Goal: Transaction & Acquisition: Book appointment/travel/reservation

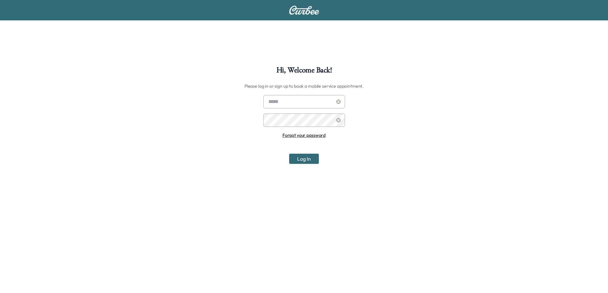
type input "**********"
click at [306, 161] on button "Log In" at bounding box center [304, 159] width 30 height 10
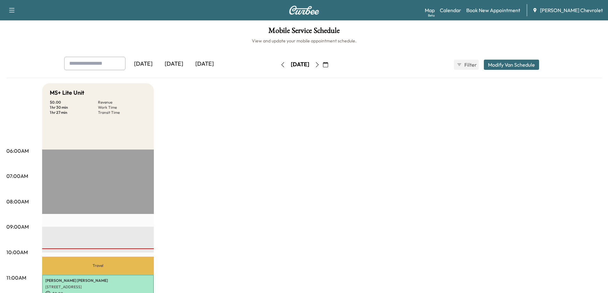
click at [328, 65] on icon "button" at bounding box center [325, 64] width 5 height 5
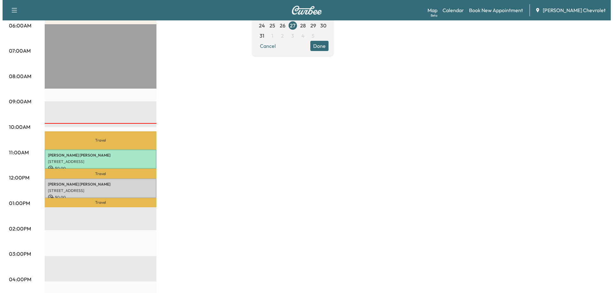
scroll to position [128, 0]
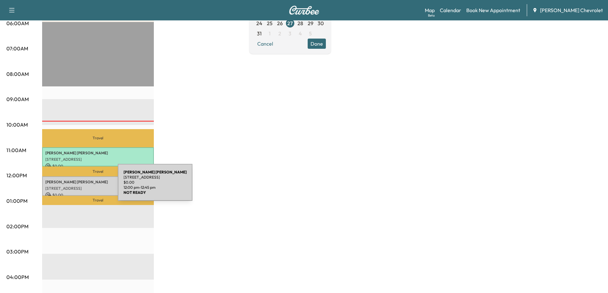
click at [70, 186] on p "[STREET_ADDRESS]" at bounding box center [97, 188] width 105 height 5
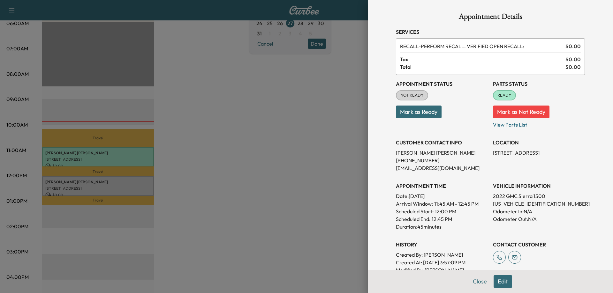
click at [291, 166] on div at bounding box center [306, 146] width 613 height 293
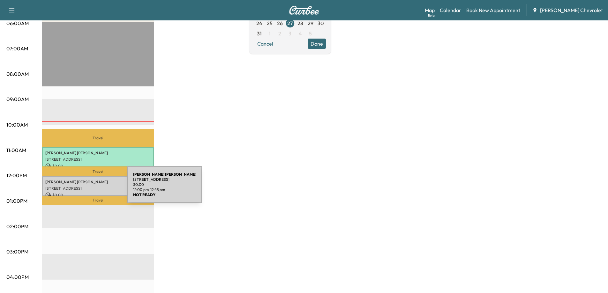
click at [79, 189] on p "[STREET_ADDRESS]" at bounding box center [97, 188] width 105 height 5
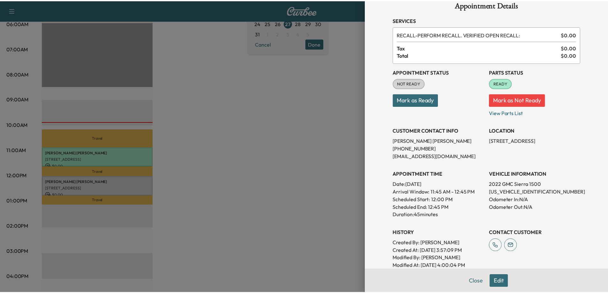
scroll to position [2, 0]
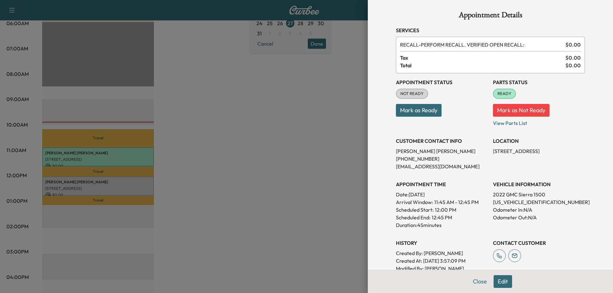
click at [299, 206] on div at bounding box center [306, 146] width 613 height 293
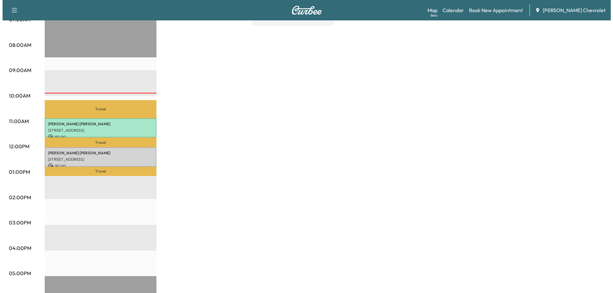
scroll to position [160, 0]
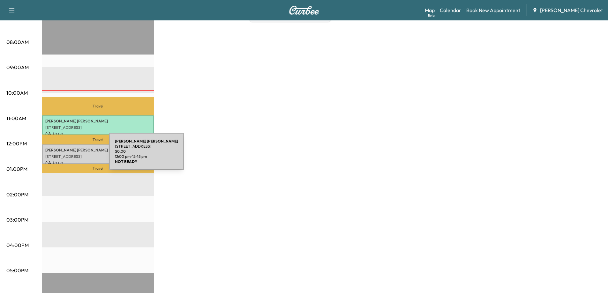
click at [61, 155] on p "[STREET_ADDRESS]" at bounding box center [97, 156] width 105 height 5
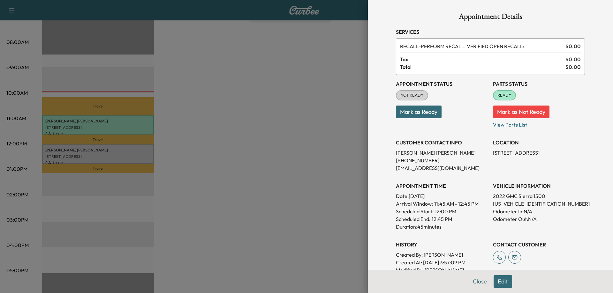
click at [408, 111] on button "Mark as Ready" at bounding box center [419, 112] width 46 height 13
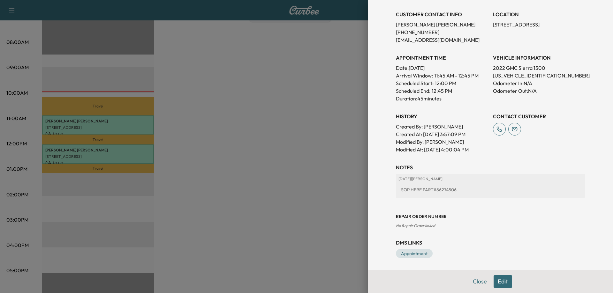
scroll to position [129, 0]
click at [471, 281] on button "Close" at bounding box center [479, 281] width 22 height 13
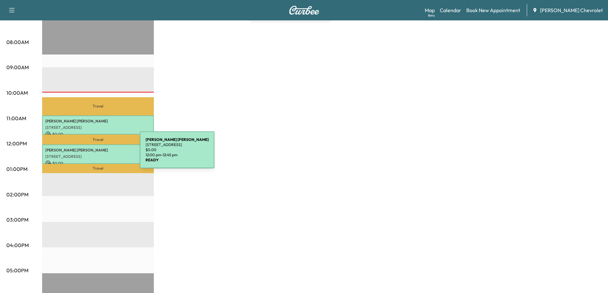
click at [92, 154] on p "[STREET_ADDRESS]" at bounding box center [97, 156] width 105 height 5
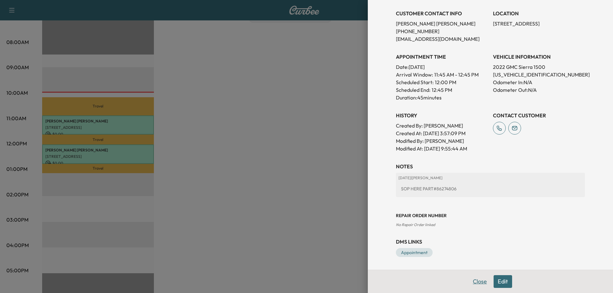
click at [468, 282] on button "Close" at bounding box center [479, 281] width 22 height 13
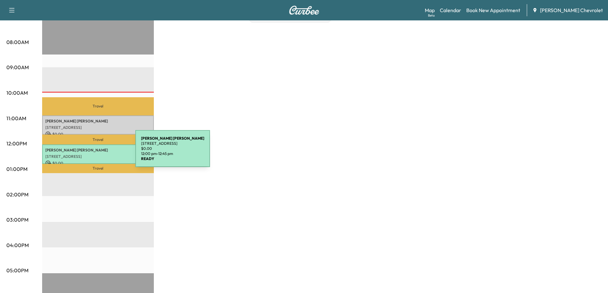
click at [87, 154] on p "[STREET_ADDRESS]" at bounding box center [97, 156] width 105 height 5
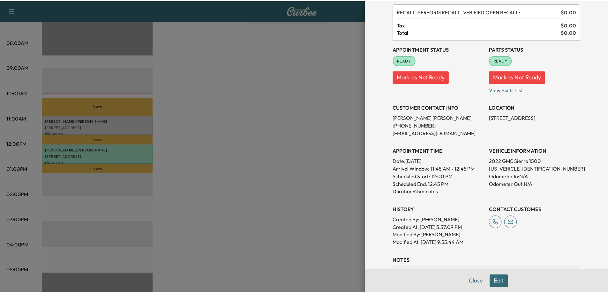
scroll to position [64, 0]
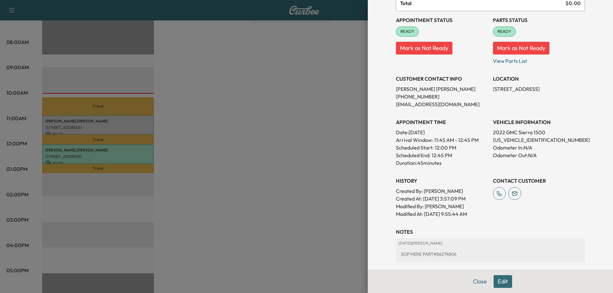
click at [511, 140] on p "[US_VEHICLE_IDENTIFICATION_NUMBER]" at bounding box center [539, 140] width 92 height 8
copy p "[US_VEHICLE_IDENTIFICATION_NUMBER]"
click at [470, 281] on button "Close" at bounding box center [479, 281] width 22 height 13
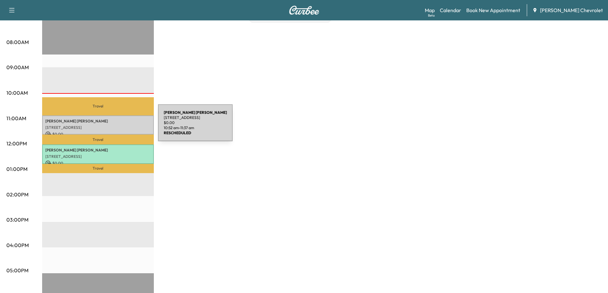
click at [110, 127] on p "[STREET_ADDRESS]" at bounding box center [97, 127] width 105 height 5
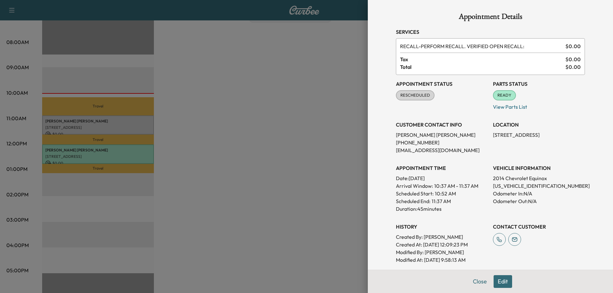
click at [283, 189] on div at bounding box center [306, 146] width 613 height 293
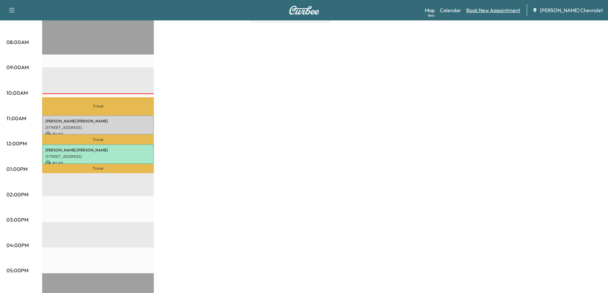
click at [511, 10] on link "Book New Appointment" at bounding box center [493, 10] width 54 height 8
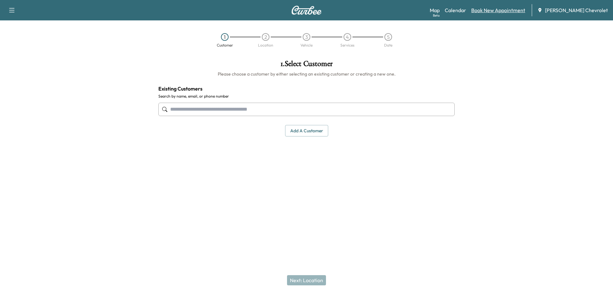
click at [499, 11] on link "Book New Appointment" at bounding box center [498, 10] width 54 height 8
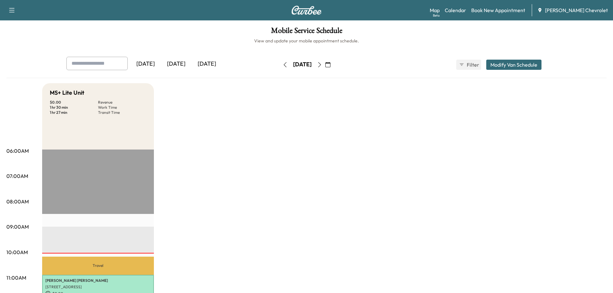
scroll to position [160, 0]
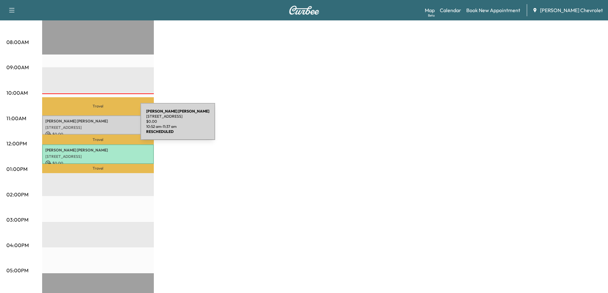
click at [93, 125] on p "[STREET_ADDRESS]" at bounding box center [97, 127] width 105 height 5
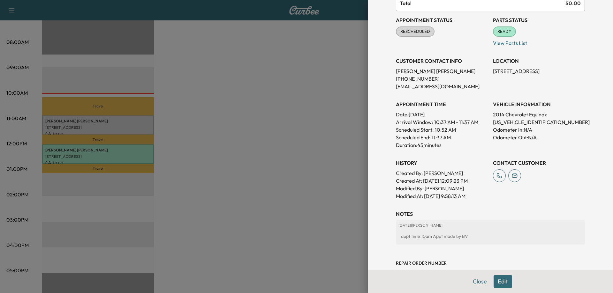
scroll to position [111, 0]
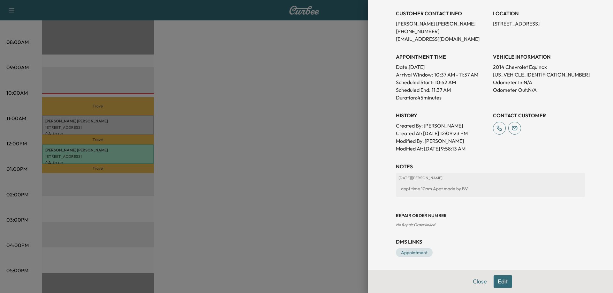
click at [500, 280] on button "Edit" at bounding box center [502, 281] width 19 height 13
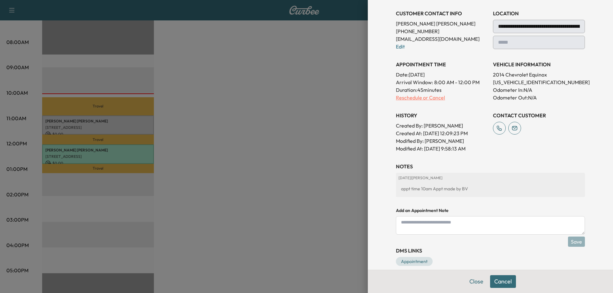
click at [405, 98] on p "Reschedule or Cancel" at bounding box center [442, 98] width 92 height 8
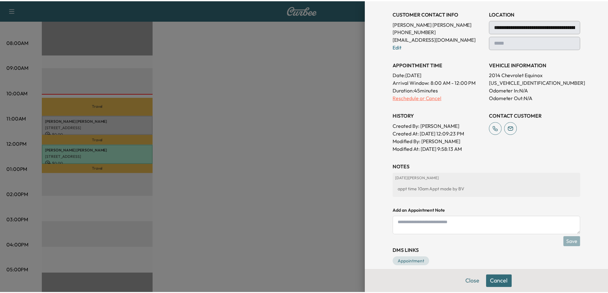
scroll to position [0, 0]
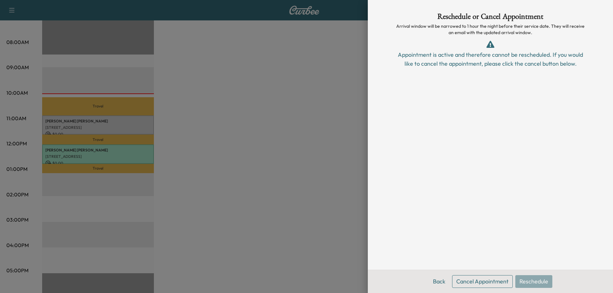
click at [528, 283] on div "Back Cancel Appointment Reschedule" at bounding box center [490, 281] width 245 height 23
click at [440, 282] on button "Back" at bounding box center [439, 281] width 21 height 13
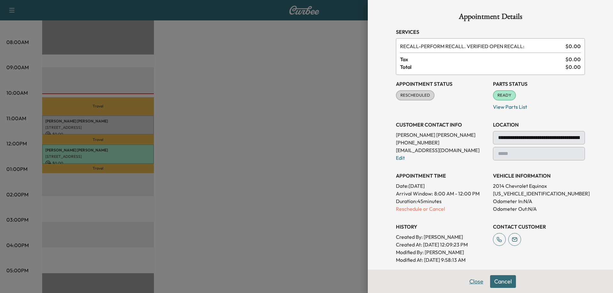
click at [473, 283] on button "Close" at bounding box center [476, 281] width 22 height 13
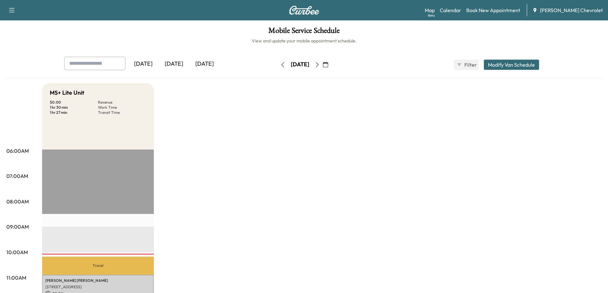
click at [328, 67] on icon "button" at bounding box center [325, 64] width 5 height 5
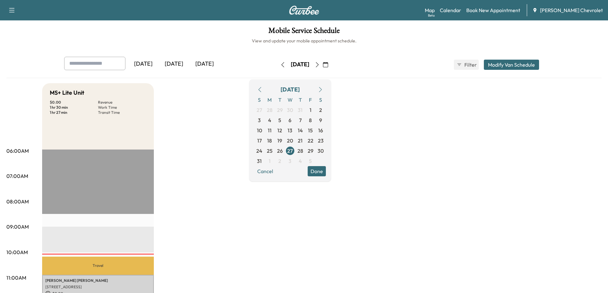
click at [323, 89] on icon "button" at bounding box center [320, 89] width 5 height 5
click at [291, 112] on span "3" at bounding box center [289, 110] width 3 height 8
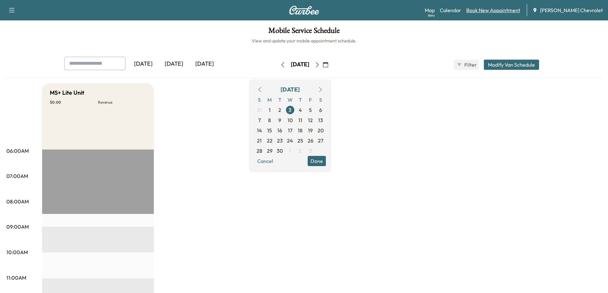
click at [502, 11] on link "Book New Appointment" at bounding box center [493, 10] width 54 height 8
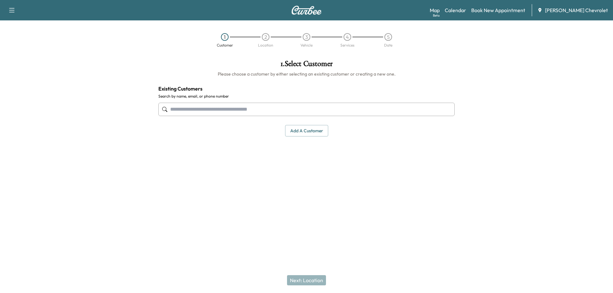
click at [180, 113] on input "text" at bounding box center [306, 109] width 296 height 13
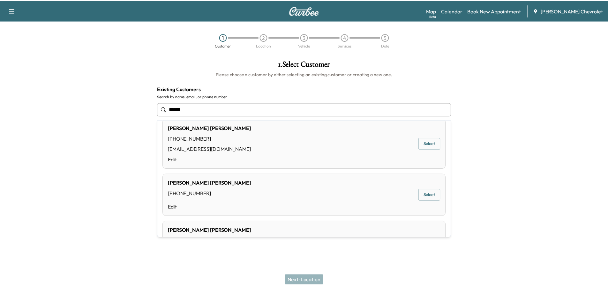
scroll to position [85, 0]
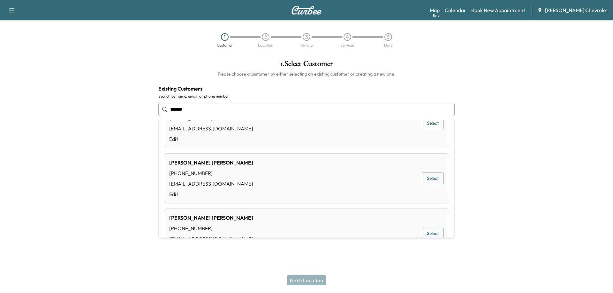
type input "*****"
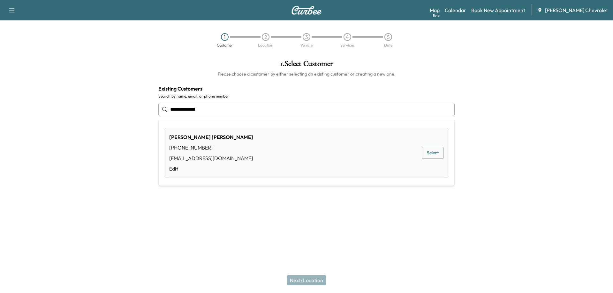
click at [180, 109] on input "**********" at bounding box center [306, 109] width 296 height 13
type input "**********"
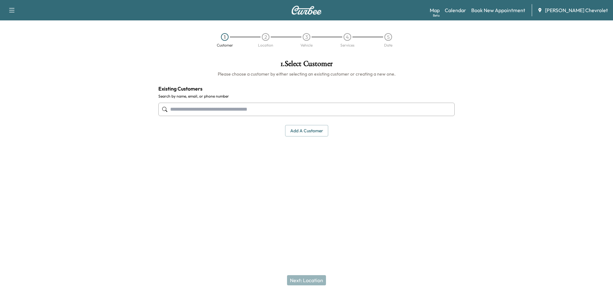
click at [190, 110] on input "text" at bounding box center [306, 109] width 296 height 13
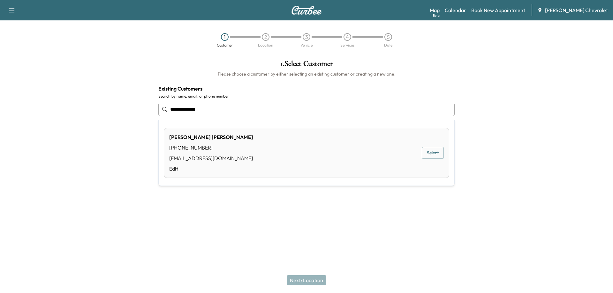
click at [435, 154] on button "Select" at bounding box center [433, 153] width 22 height 12
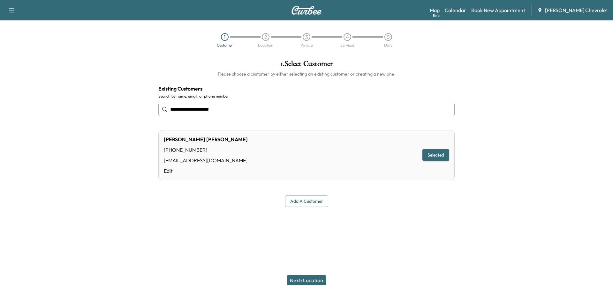
type input "**********"
click at [299, 280] on button "Next: Location" at bounding box center [306, 280] width 39 height 10
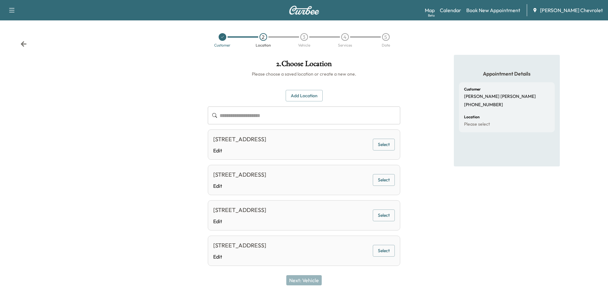
click at [382, 143] on button "Select" at bounding box center [384, 145] width 22 height 12
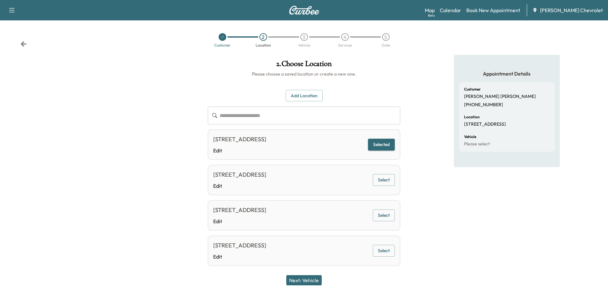
click at [304, 282] on button "Next: Vehicle" at bounding box center [303, 280] width 35 height 10
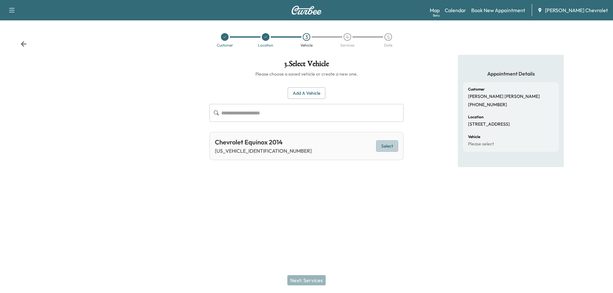
click at [390, 147] on button "Select" at bounding box center [387, 146] width 22 height 12
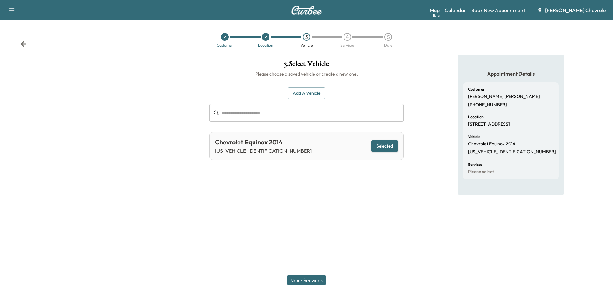
click at [306, 280] on button "Next: Services" at bounding box center [306, 280] width 38 height 10
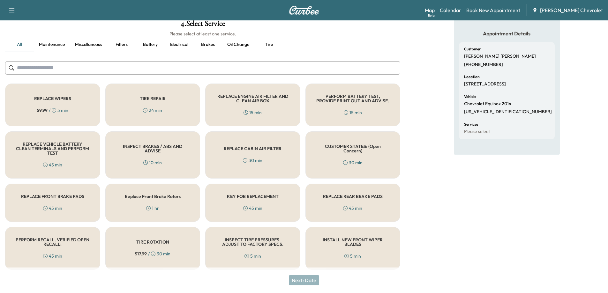
scroll to position [42, 0]
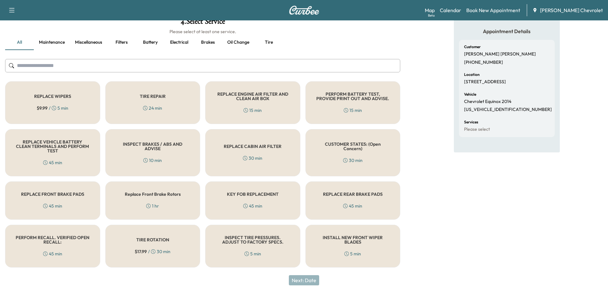
click at [59, 244] on h5 "PERFORM RECALL. VERIFIED OPEN RECALL:" at bounding box center [53, 239] width 74 height 9
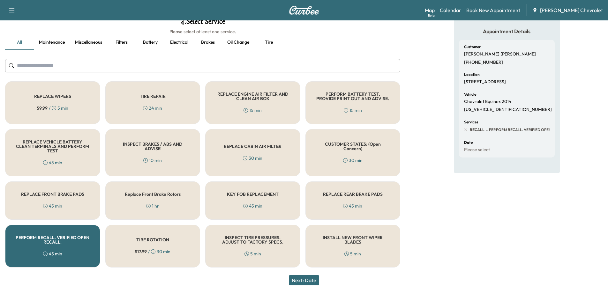
click at [307, 283] on button "Next: Date" at bounding box center [304, 280] width 30 height 10
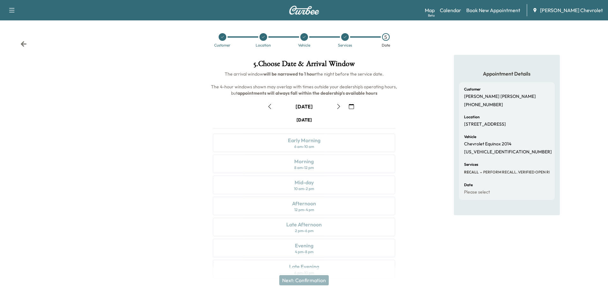
click at [352, 107] on icon "button" at bounding box center [351, 106] width 5 height 5
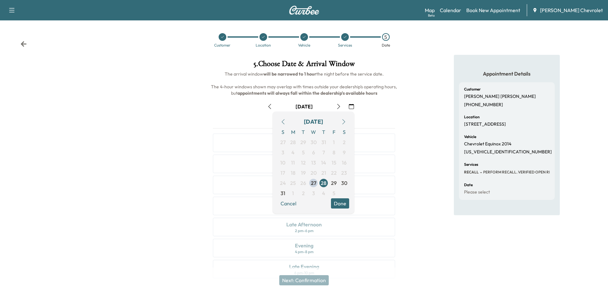
click at [343, 122] on icon "button" at bounding box center [343, 121] width 5 height 5
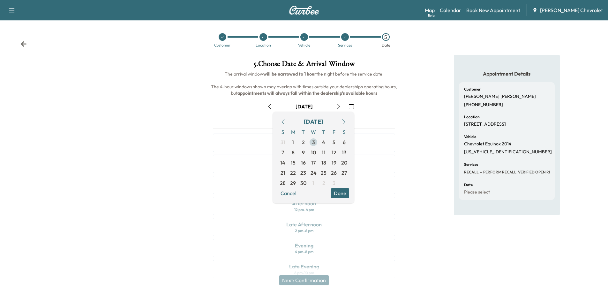
click at [314, 142] on span "3" at bounding box center [313, 142] width 3 height 8
click at [343, 190] on button "Done" at bounding box center [340, 193] width 18 height 10
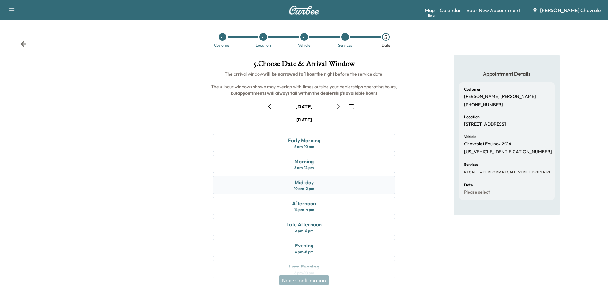
click at [306, 191] on div "10 am - 2 pm" at bounding box center [304, 188] width 20 height 5
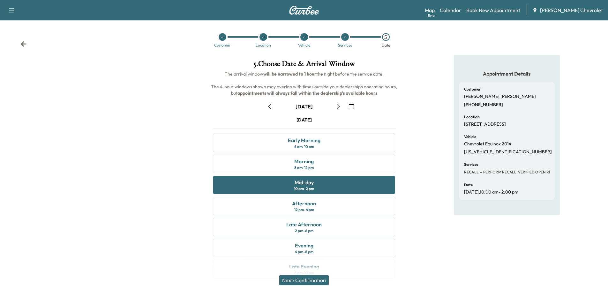
click at [303, 281] on button "Next: Confirmation" at bounding box center [303, 280] width 49 height 10
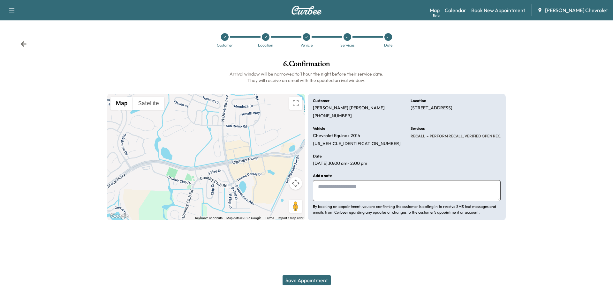
click at [329, 187] on textarea at bounding box center [407, 190] width 188 height 21
type textarea "*"
click at [332, 186] on textarea "**********" at bounding box center [407, 190] width 188 height 21
click at [348, 186] on textarea "**********" at bounding box center [407, 190] width 188 height 21
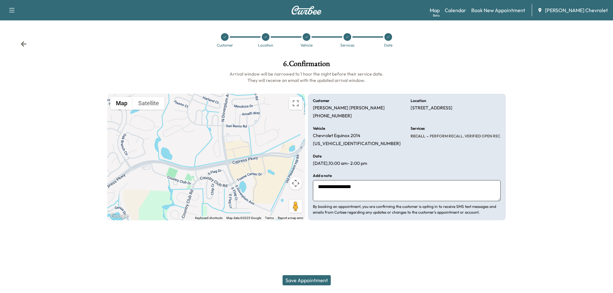
click at [350, 186] on textarea "**********" at bounding box center [407, 190] width 188 height 21
type textarea "**********"
click at [299, 281] on button "Save Appointment" at bounding box center [306, 280] width 48 height 10
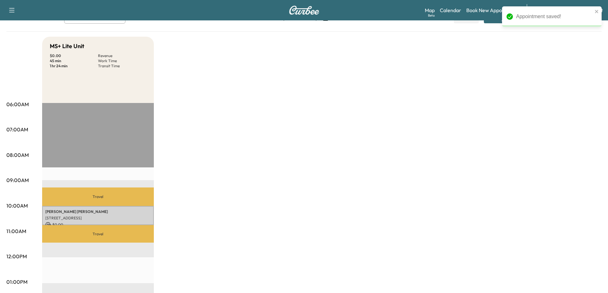
scroll to position [96, 0]
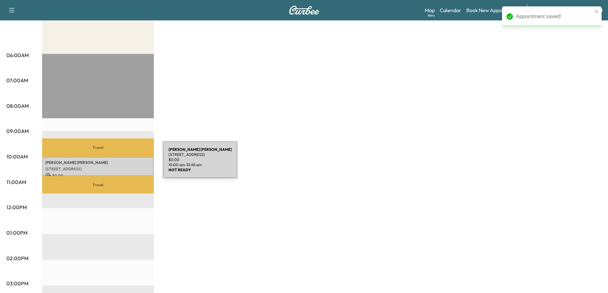
click at [115, 164] on p "[PERSON_NAME]" at bounding box center [97, 162] width 105 height 5
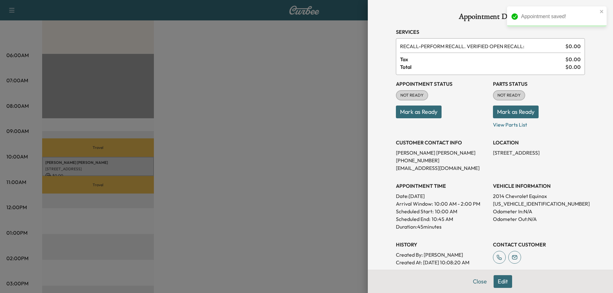
click at [417, 111] on button "Mark as Ready" at bounding box center [419, 112] width 46 height 13
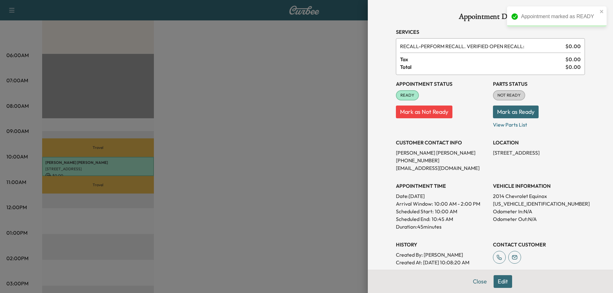
click at [499, 112] on button "Mark as Ready" at bounding box center [516, 112] width 46 height 13
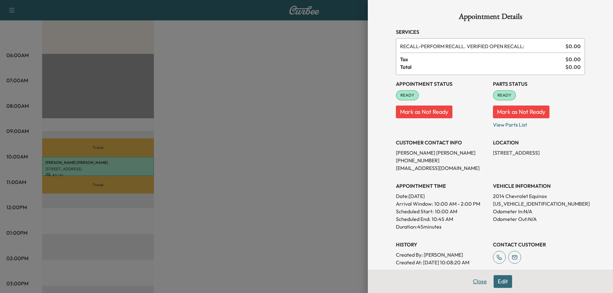
click at [474, 282] on button "Close" at bounding box center [479, 281] width 22 height 13
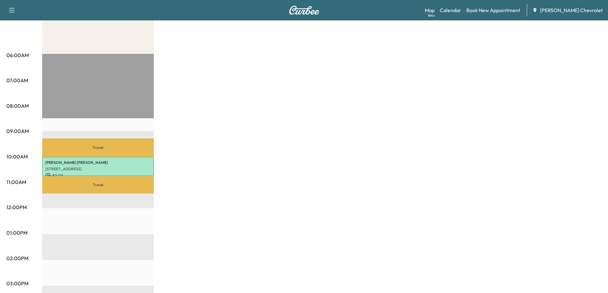
scroll to position [0, 0]
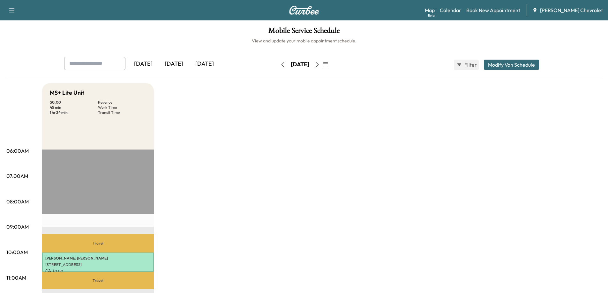
click at [328, 63] on icon "button" at bounding box center [325, 64] width 5 height 5
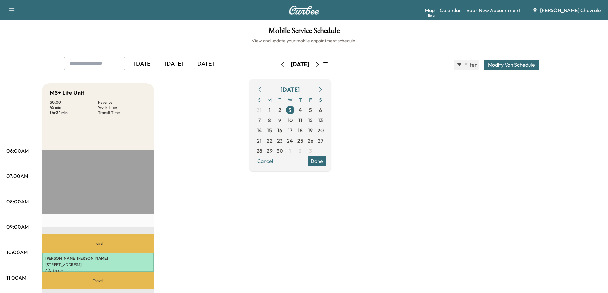
click at [262, 91] on icon "button" at bounding box center [259, 89] width 5 height 5
click at [293, 151] on span "27" at bounding box center [289, 151] width 5 height 8
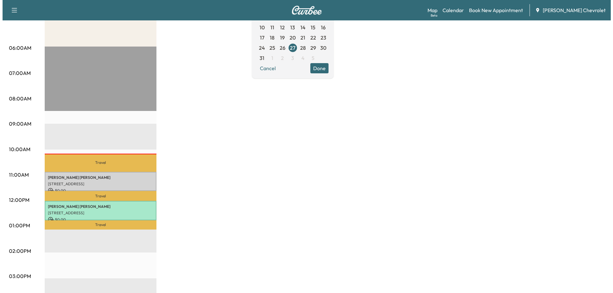
scroll to position [160, 0]
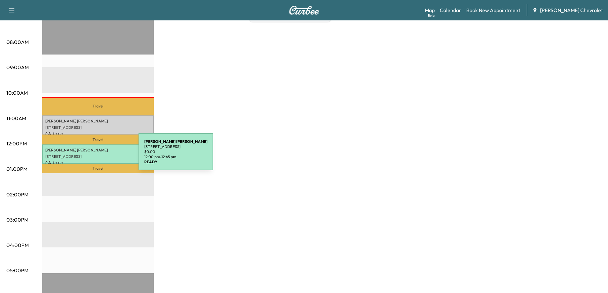
click at [91, 156] on p "[STREET_ADDRESS]" at bounding box center [97, 156] width 105 height 5
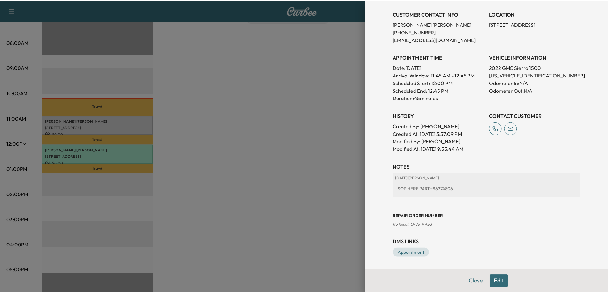
scroll to position [129, 0]
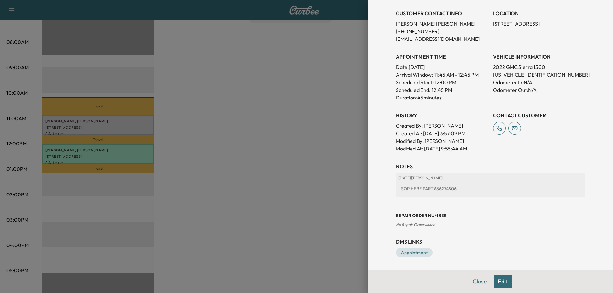
click at [474, 282] on button "Close" at bounding box center [479, 281] width 22 height 13
